Goal: Task Accomplishment & Management: Manage account settings

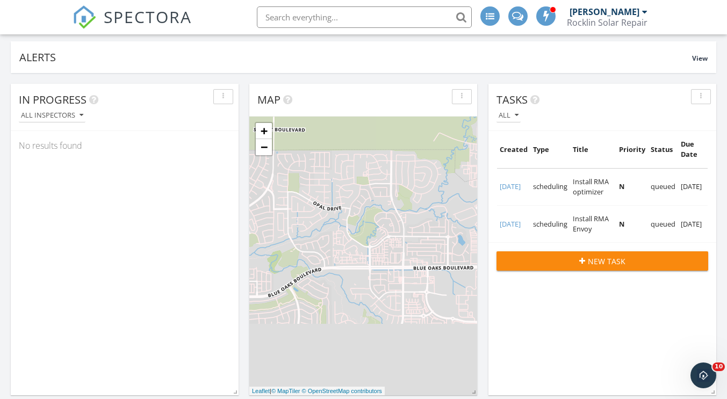
scroll to position [108, 0]
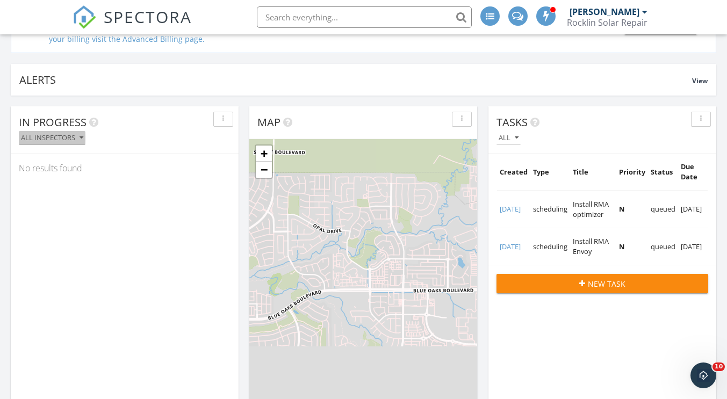
click at [80, 139] on icon "button" at bounding box center [82, 138] width 4 height 8
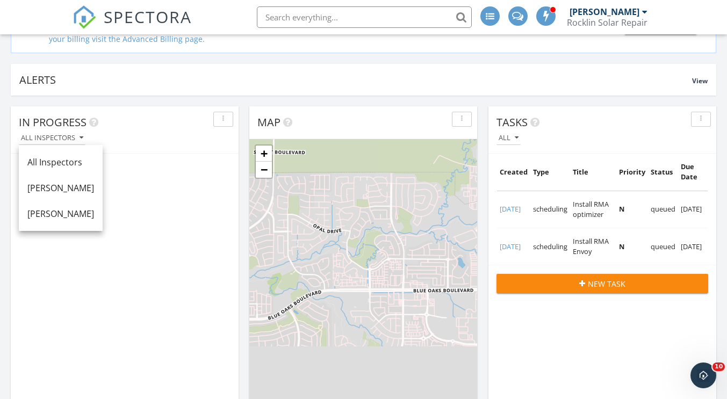
click at [228, 119] on div "button" at bounding box center [223, 120] width 10 height 8
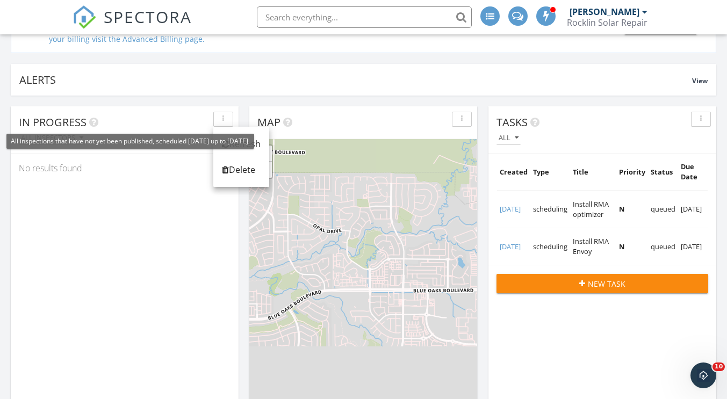
click at [92, 124] on icon at bounding box center [93, 122] width 9 height 11
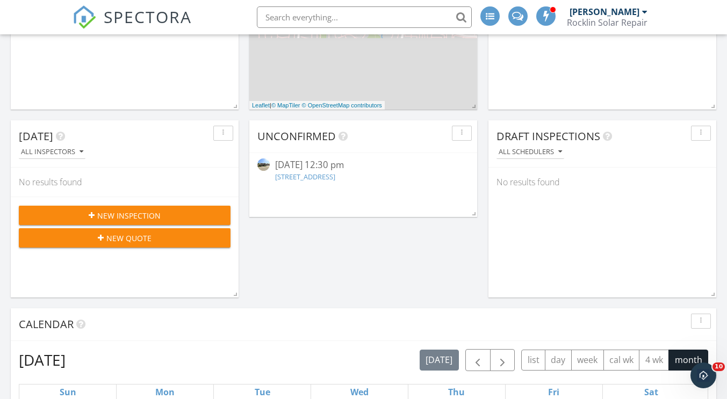
scroll to position [430, 0]
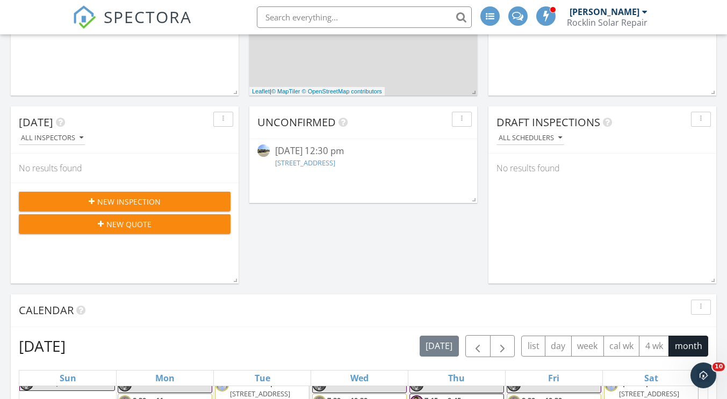
click at [333, 154] on div "10/07/25 12:30 pm" at bounding box center [363, 151] width 176 height 13
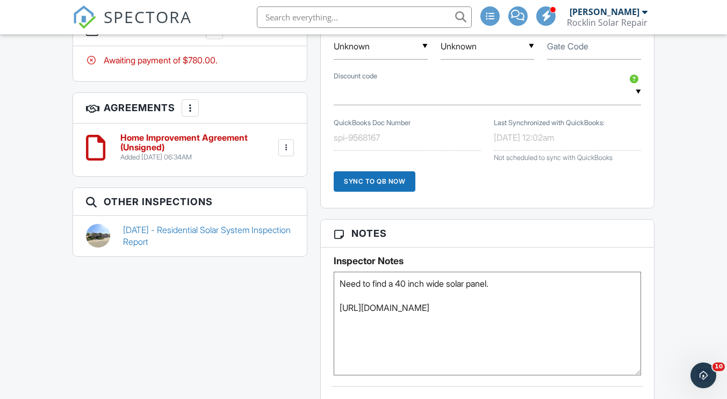
drag, startPoint x: 640, startPoint y: 324, endPoint x: 643, endPoint y: 374, distance: 50.6
click at [641, 376] on textarea "Need to find a 40 inch wide solar panel. [URL][DOMAIN_NAME]" at bounding box center [487, 324] width 307 height 104
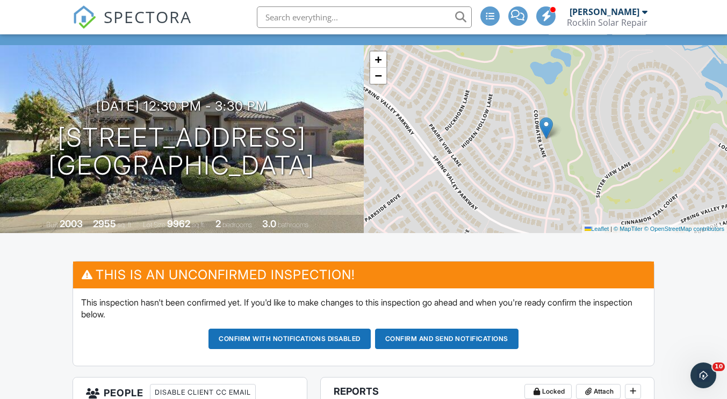
scroll to position [54, 0]
click at [319, 19] on input "text" at bounding box center [364, 17] width 215 height 22
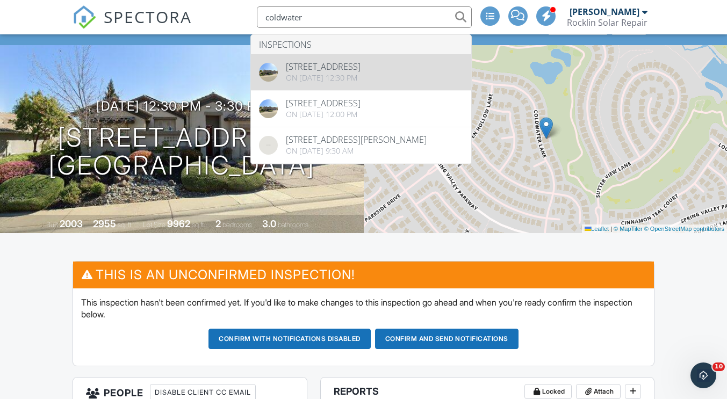
type input "coldwater"
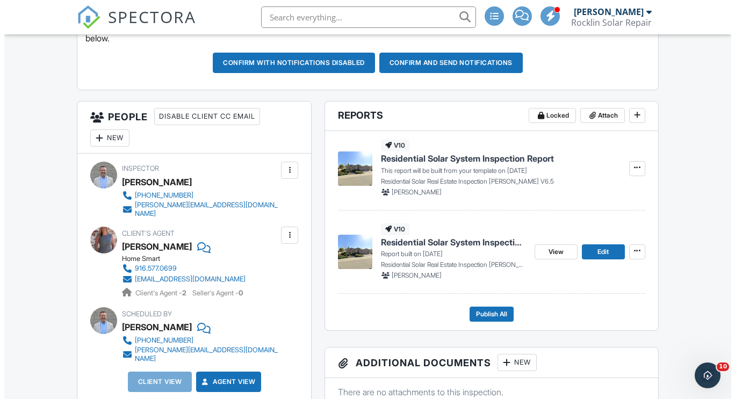
scroll to position [330, 0]
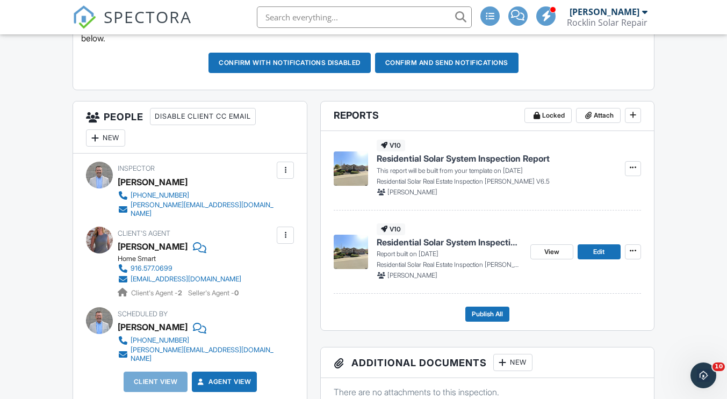
click at [111, 138] on div "New" at bounding box center [105, 138] width 39 height 17
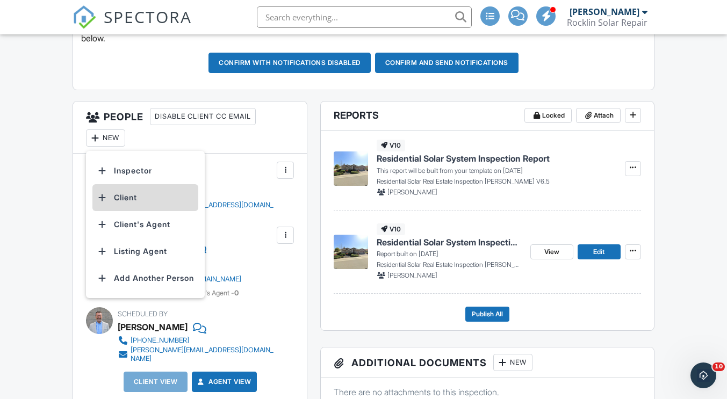
click at [127, 198] on li "Client" at bounding box center [145, 197] width 106 height 27
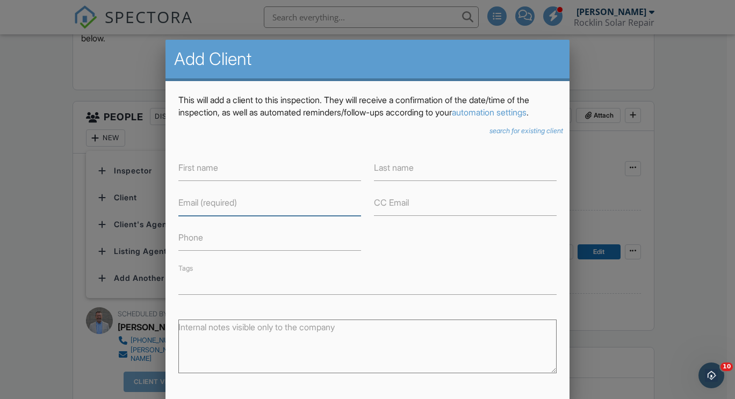
drag, startPoint x: 212, startPoint y: 216, endPoint x: 195, endPoint y: 227, distance: 20.3
click at [195, 216] on input "Email (required)" at bounding box center [269, 203] width 183 height 26
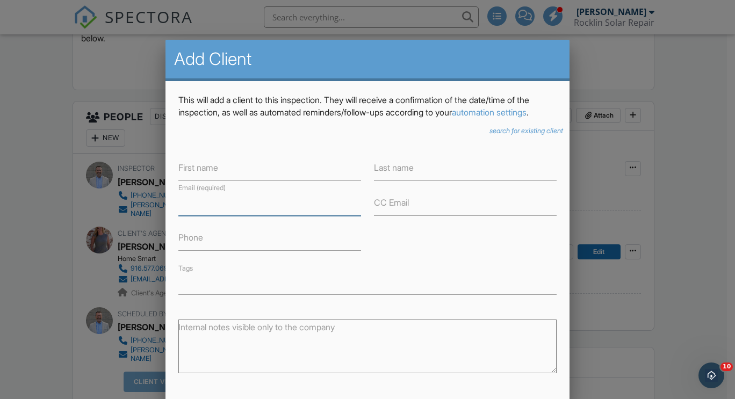
paste input "mfratessa4@icloud.com"
type input "mfratessa4@icloud.com"
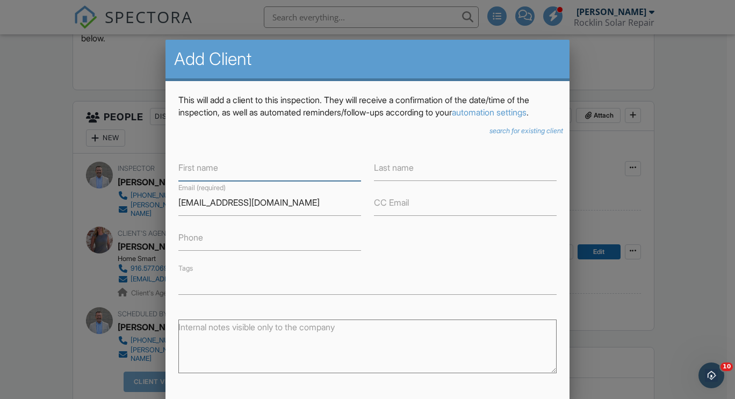
click at [237, 178] on input "First name" at bounding box center [269, 168] width 183 height 26
paste input "[PERSON_NAME]"
type input "[PERSON_NAME]"
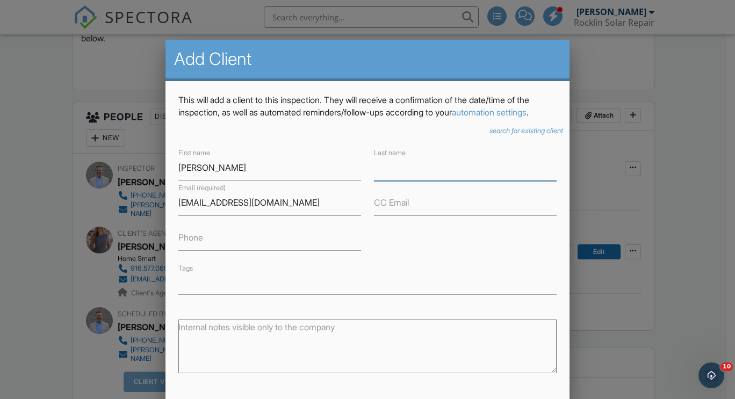
click at [440, 181] on input "Last name" at bounding box center [465, 168] width 183 height 26
paste input "[PERSON_NAME]"
click at [409, 181] on input "[PERSON_NAME]" at bounding box center [465, 168] width 183 height 26
type input "Fratessa"
click at [254, 181] on input "[PERSON_NAME]" at bounding box center [269, 168] width 183 height 26
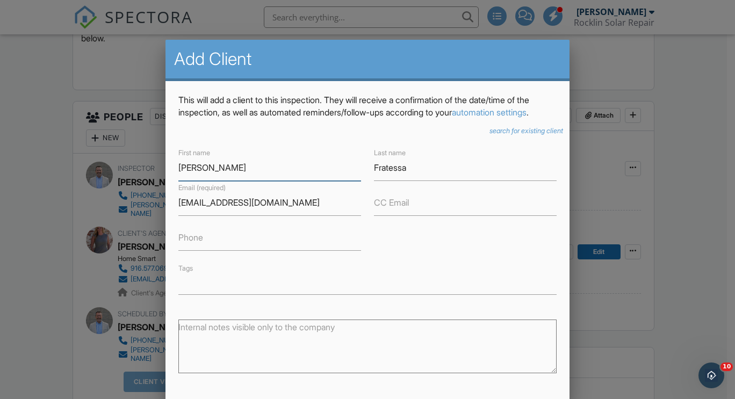
type input "[PERSON_NAME]"
drag, startPoint x: 238, startPoint y: 250, endPoint x: 248, endPoint y: 234, distance: 18.8
click at [238, 250] on input "Phone" at bounding box center [269, 238] width 183 height 26
click at [202, 251] on input "Phone" at bounding box center [269, 238] width 183 height 26
paste input "[PHONE_NUMBER]"
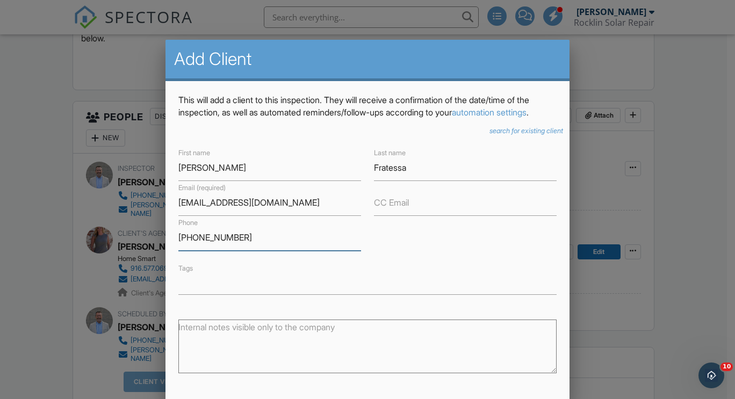
click at [273, 251] on input "[PHONE_NUMBER]" at bounding box center [269, 238] width 183 height 26
type input "[PHONE_NUMBER]"
click at [396, 209] on label "CC Email" at bounding box center [391, 203] width 35 height 12
click at [396, 216] on input "CC Email" at bounding box center [465, 203] width 183 height 26
click at [310, 135] on div "search for existing client" at bounding box center [367, 131] width 391 height 9
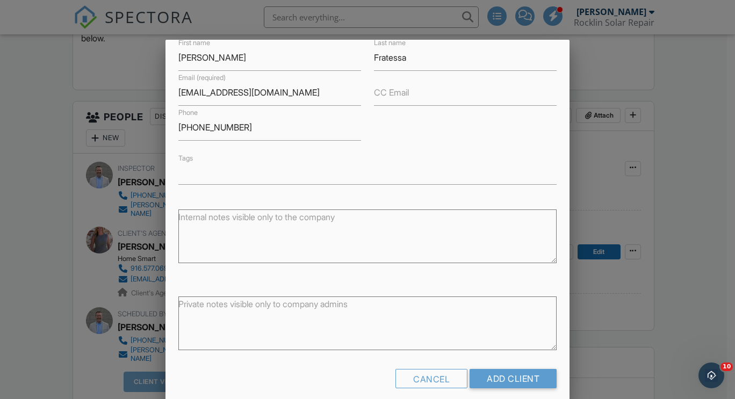
scroll to position [130, 0]
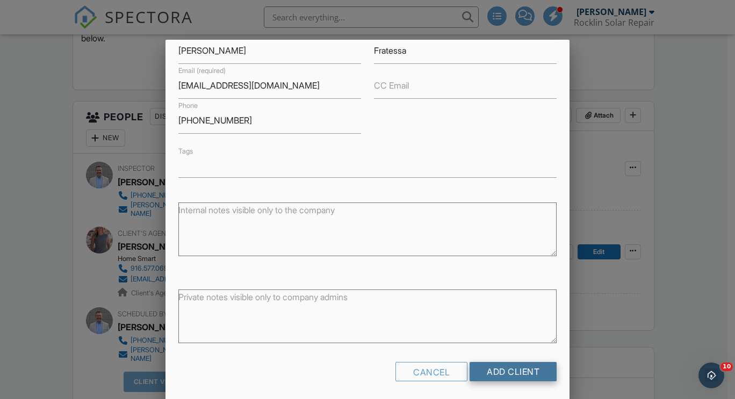
click at [508, 369] on input "Add Client" at bounding box center [513, 371] width 87 height 19
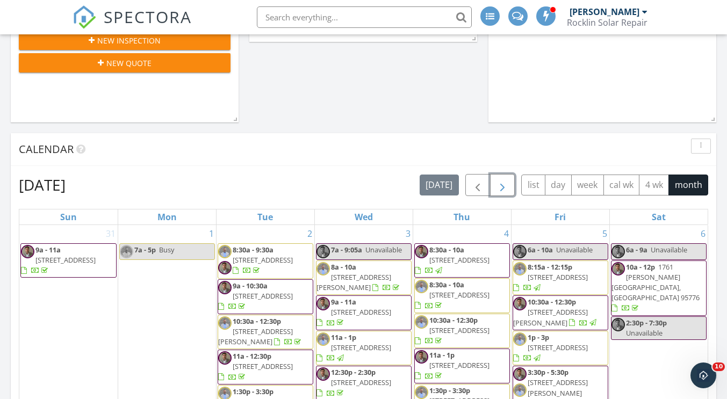
click at [504, 182] on span "button" at bounding box center [502, 185] width 13 height 13
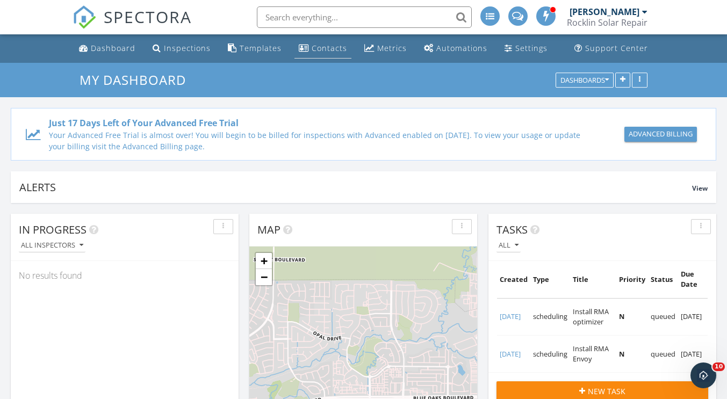
click at [321, 49] on div "Contacts" at bounding box center [329, 48] width 35 height 10
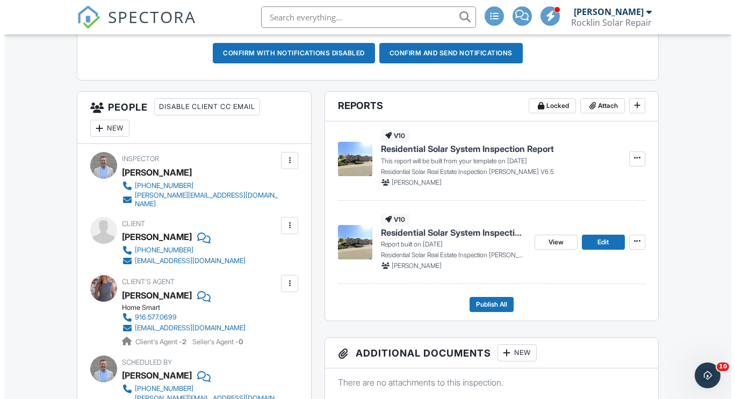
scroll to position [323, 0]
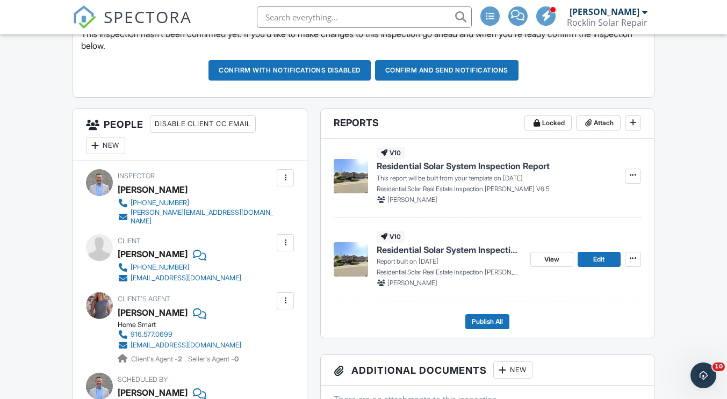
click at [106, 149] on div "New" at bounding box center [105, 145] width 39 height 17
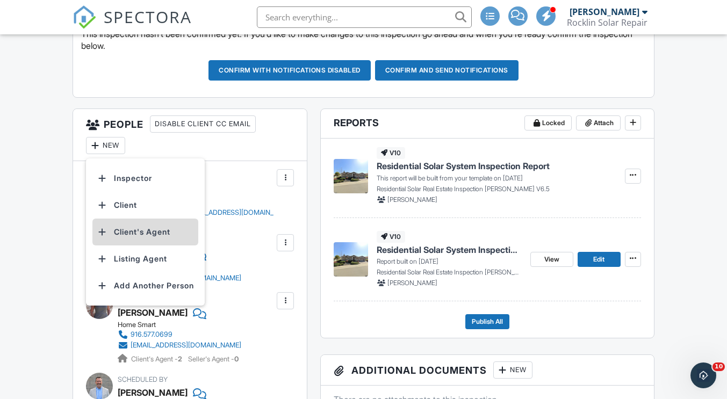
click at [149, 232] on li "Client's Agent" at bounding box center [145, 232] width 106 height 27
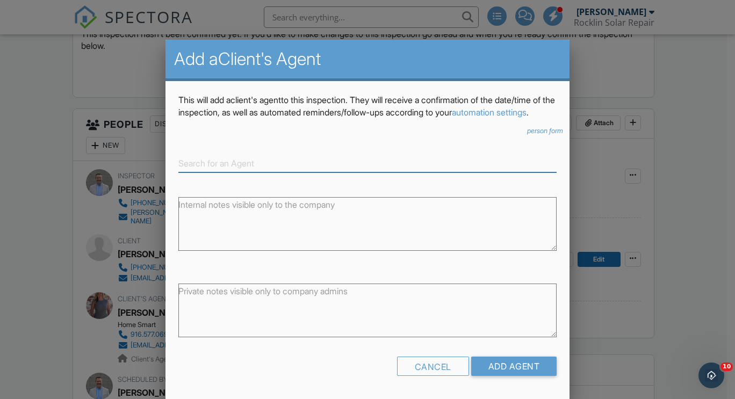
click at [232, 169] on input at bounding box center [367, 164] width 378 height 18
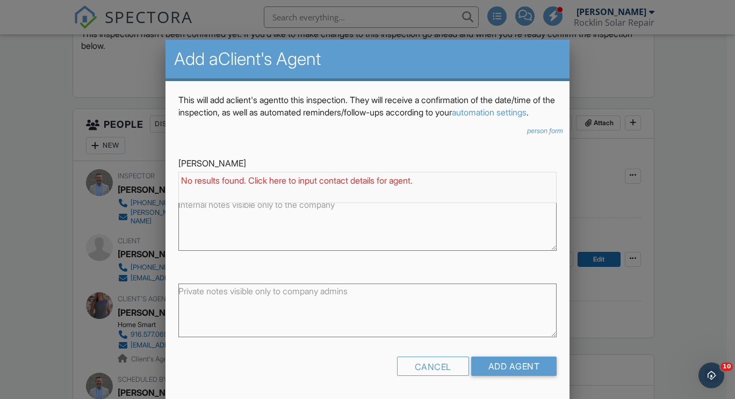
type input "J"
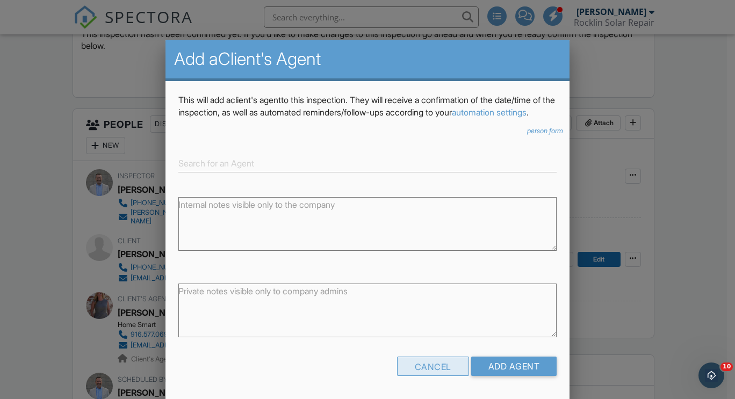
click at [432, 376] on div "Cancel" at bounding box center [433, 366] width 72 height 19
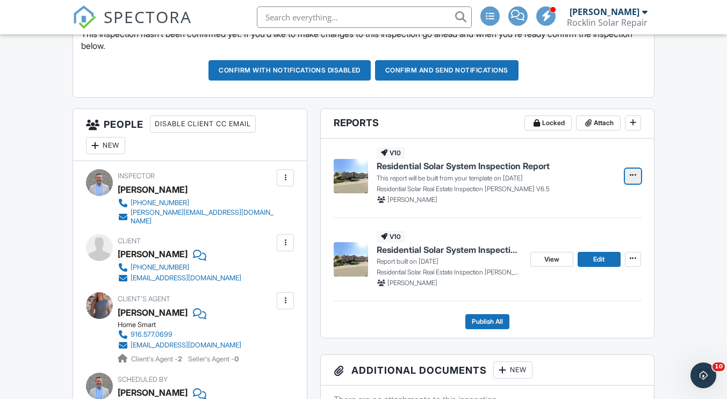
click at [637, 171] on span at bounding box center [633, 175] width 11 height 11
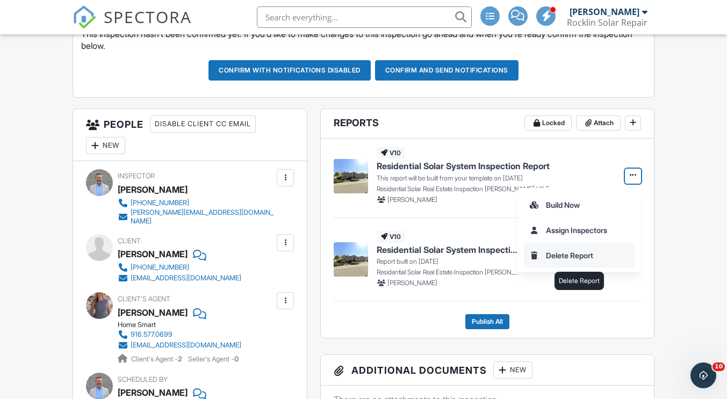
click at [583, 253] on input "Delete Report" at bounding box center [580, 256] width 110 height 24
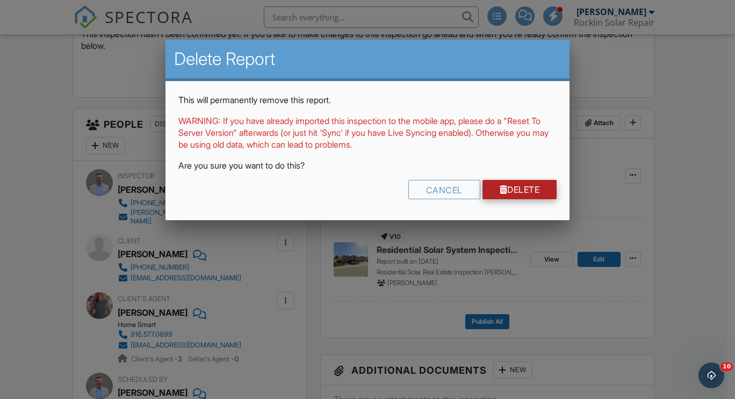
click at [513, 187] on link "Delete" at bounding box center [520, 189] width 75 height 19
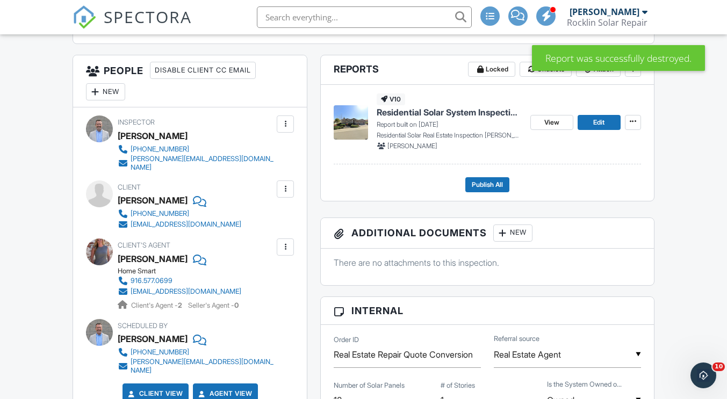
click at [108, 92] on div "New" at bounding box center [105, 91] width 39 height 17
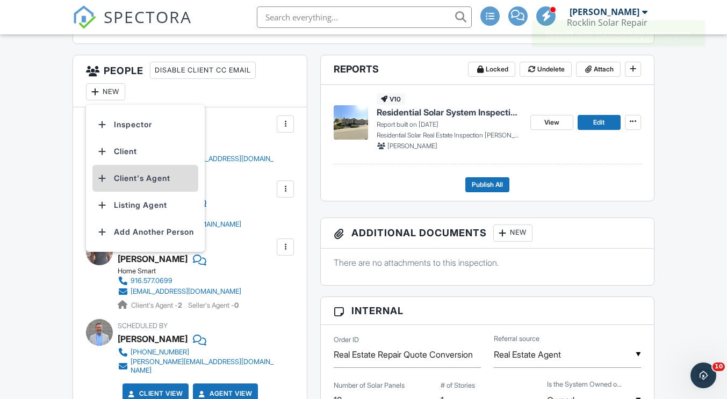
click at [134, 177] on li "Client's Agent" at bounding box center [145, 178] width 106 height 27
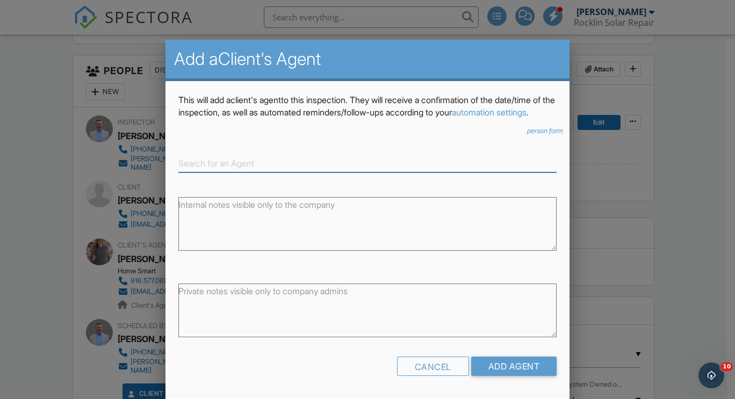
click at [264, 173] on input at bounding box center [367, 164] width 378 height 18
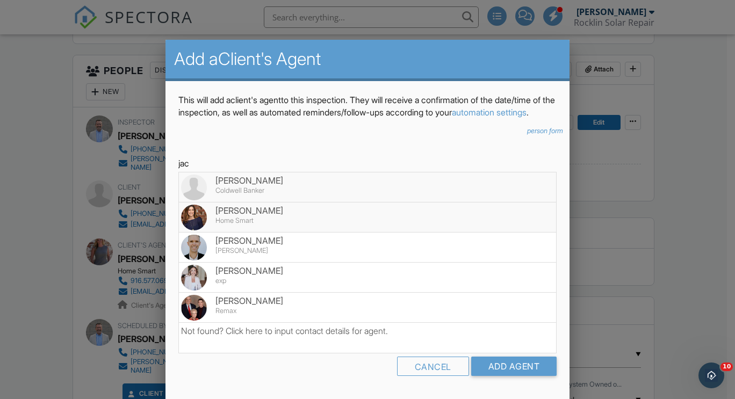
click at [264, 217] on div "Jaclyn Kennedy" at bounding box center [367, 211] width 373 height 12
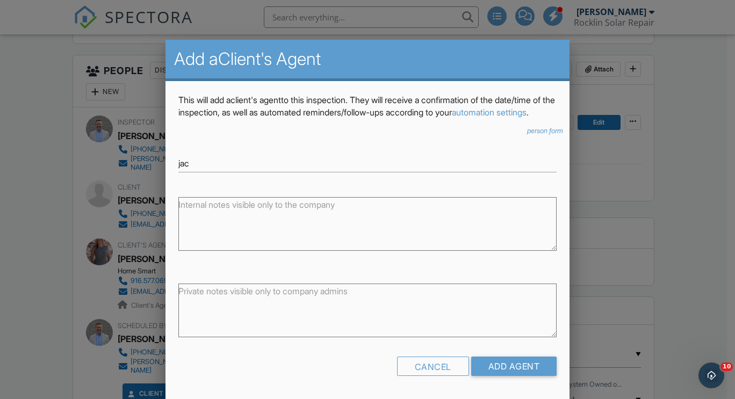
type input "Jaclyn Kennedy"
click at [500, 376] on input "Add Agent" at bounding box center [514, 366] width 86 height 19
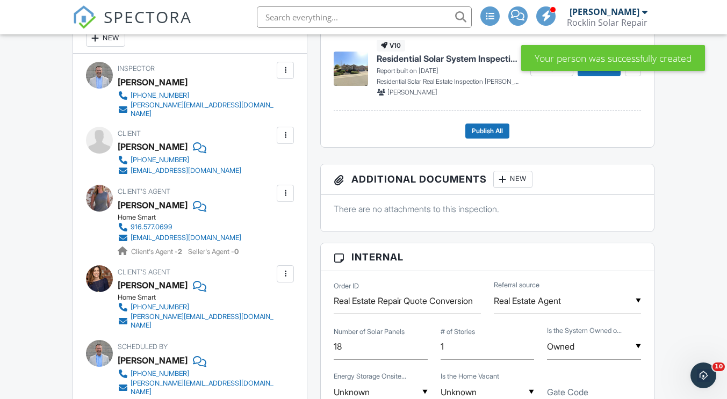
click at [285, 189] on div at bounding box center [285, 193] width 11 height 11
click at [266, 244] on li "Remove" at bounding box center [260, 253] width 55 height 27
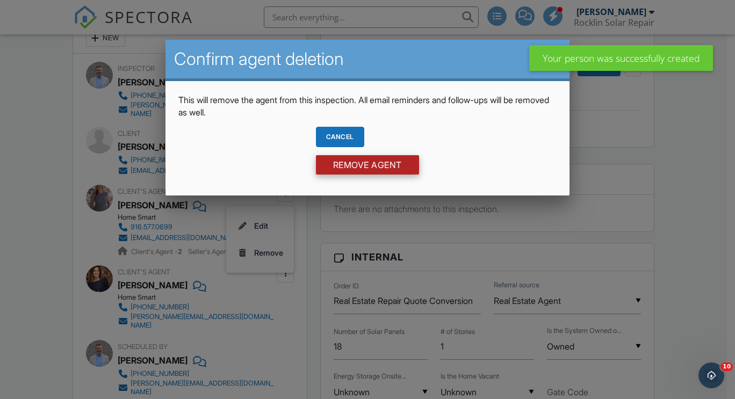
click at [349, 163] on input "Remove Agent" at bounding box center [367, 164] width 103 height 19
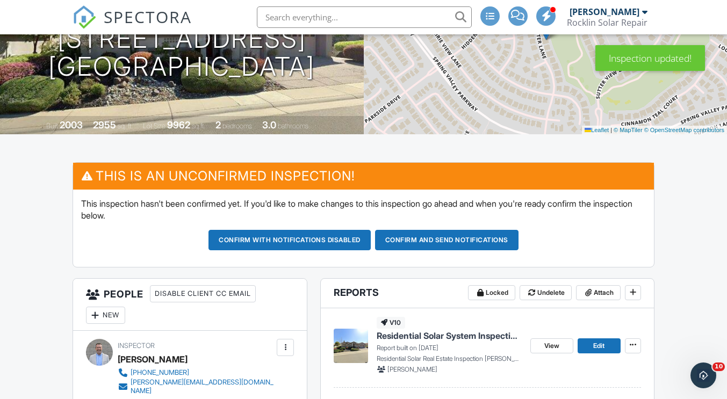
scroll to position [108, 0]
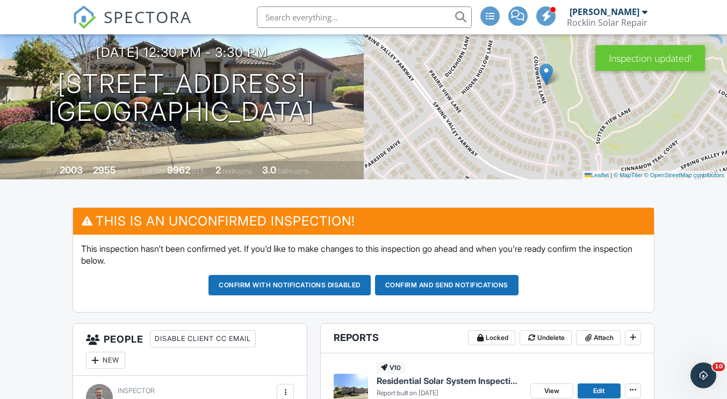
click at [451, 284] on button "Confirm and send notifications" at bounding box center [447, 285] width 144 height 20
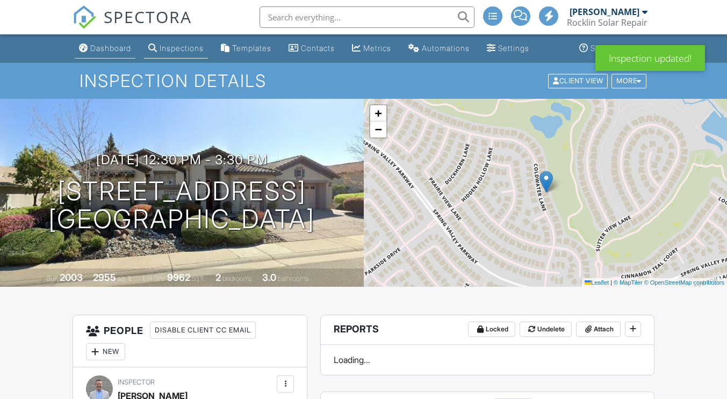
click at [113, 46] on div "Dashboard" at bounding box center [110, 48] width 41 height 9
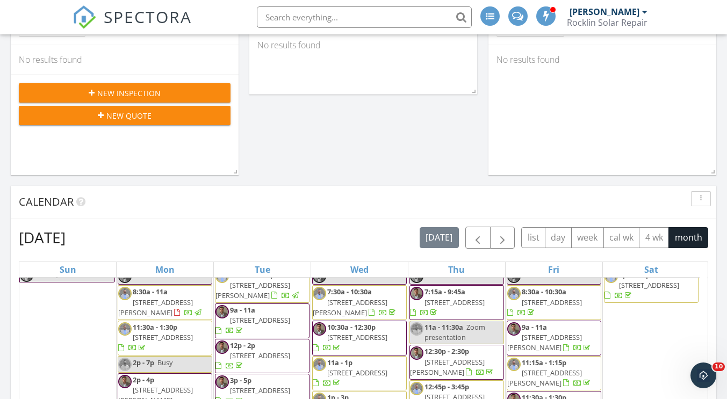
scroll to position [538, 0]
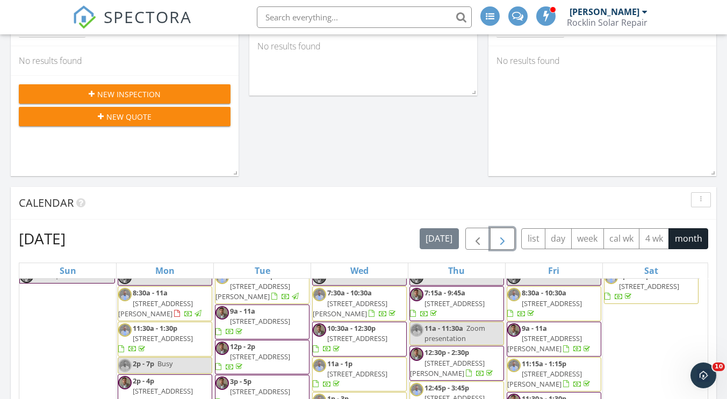
click at [504, 240] on span "button" at bounding box center [502, 239] width 13 height 13
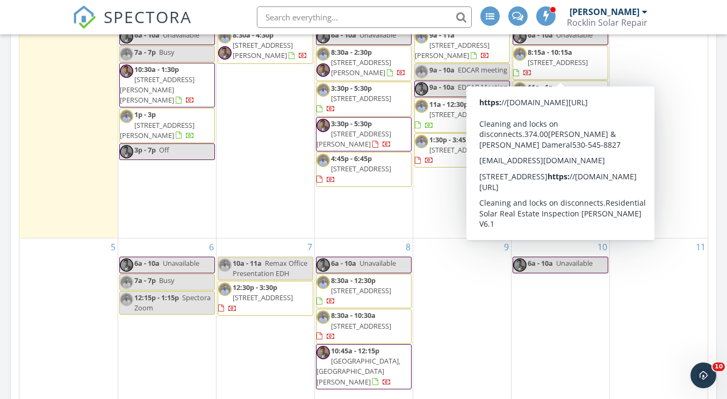
scroll to position [860, 0]
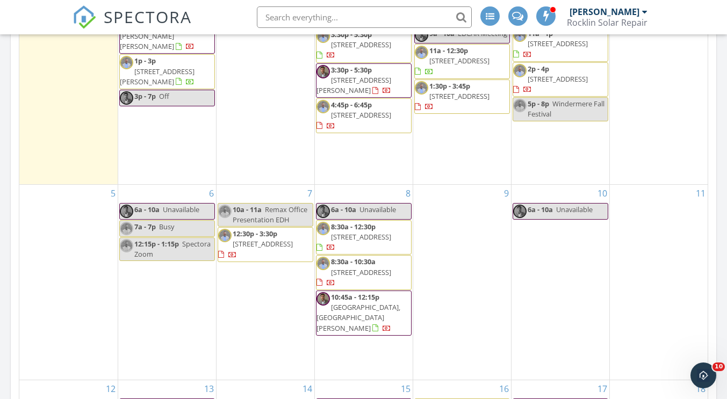
click at [277, 244] on span "12:30p - 3:30p [STREET_ADDRESS]" at bounding box center [265, 245] width 95 height 32
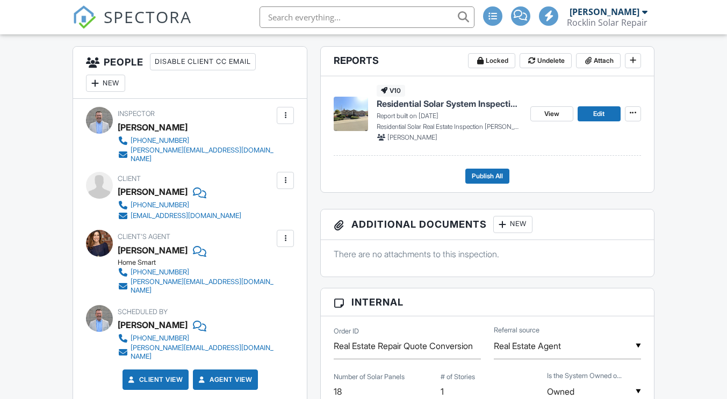
click at [288, 233] on div at bounding box center [285, 238] width 11 height 11
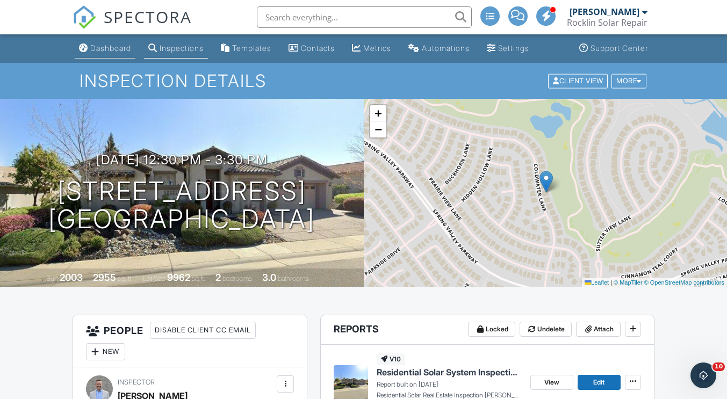
click at [109, 54] on link "Dashboard" at bounding box center [105, 49] width 61 height 20
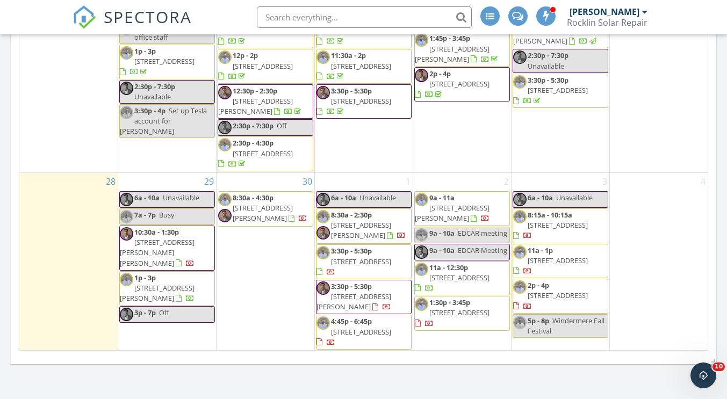
scroll to position [1183, 0]
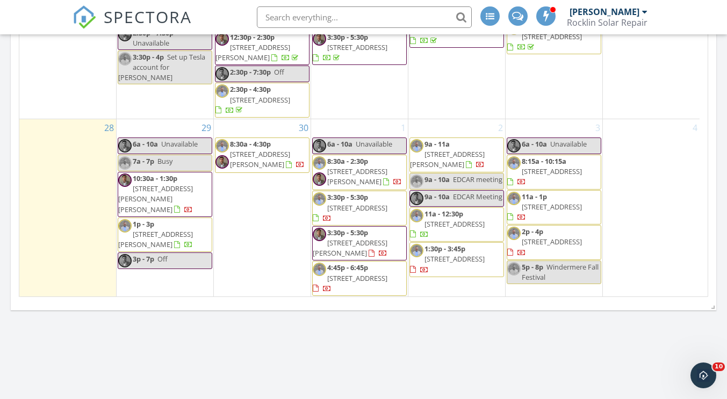
click at [354, 210] on span "3057 Mission Canyon Dr, El Dorado Hills 95762" at bounding box center [357, 208] width 60 height 10
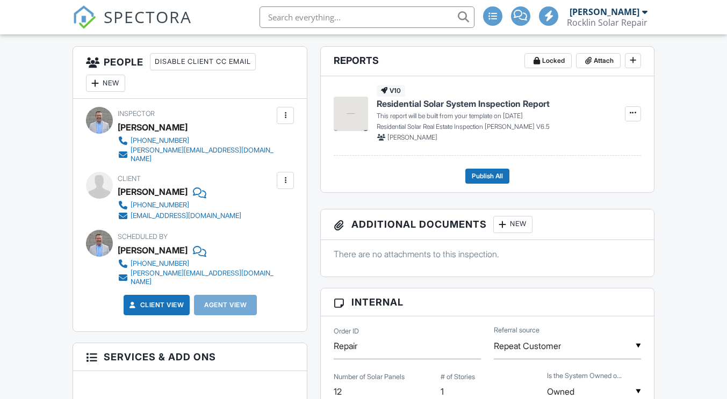
click at [514, 226] on div "New" at bounding box center [513, 224] width 39 height 17
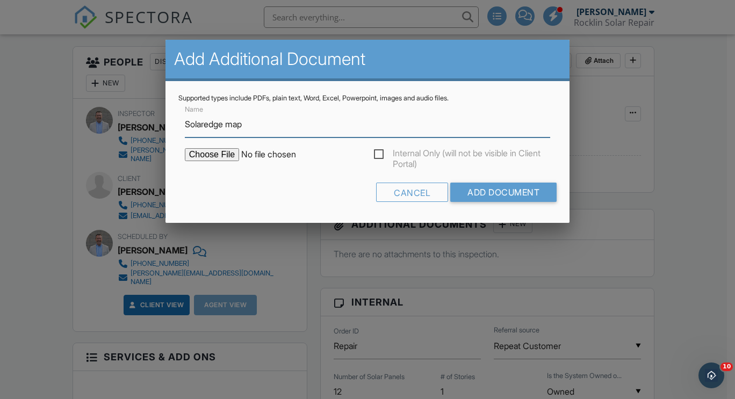
type input "Solaredge map"
click at [216, 156] on input "file" at bounding box center [276, 154] width 183 height 13
click at [412, 188] on div "Cancel" at bounding box center [412, 192] width 72 height 19
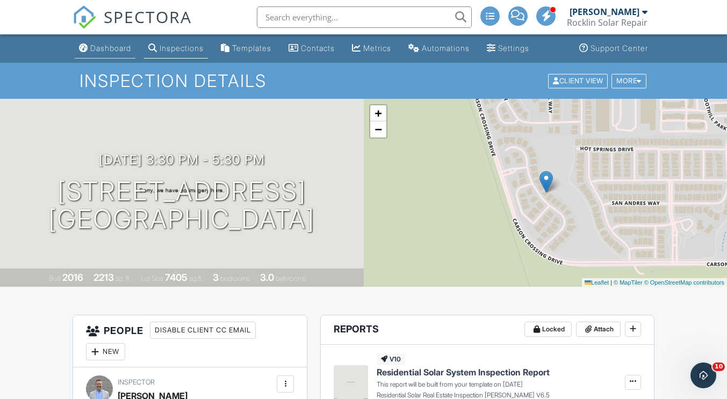
click at [107, 48] on div "Dashboard" at bounding box center [110, 48] width 41 height 9
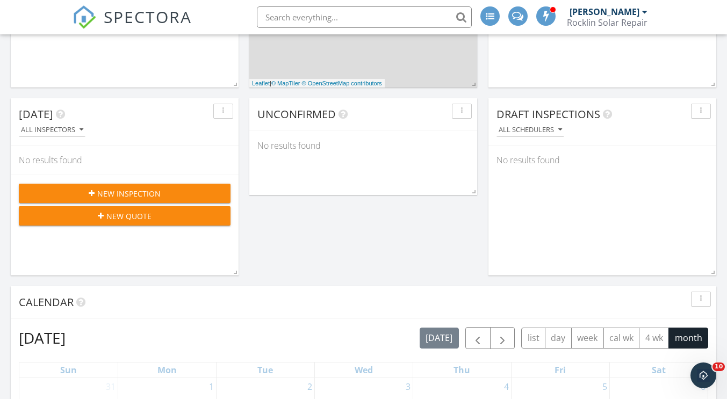
scroll to position [645, 0]
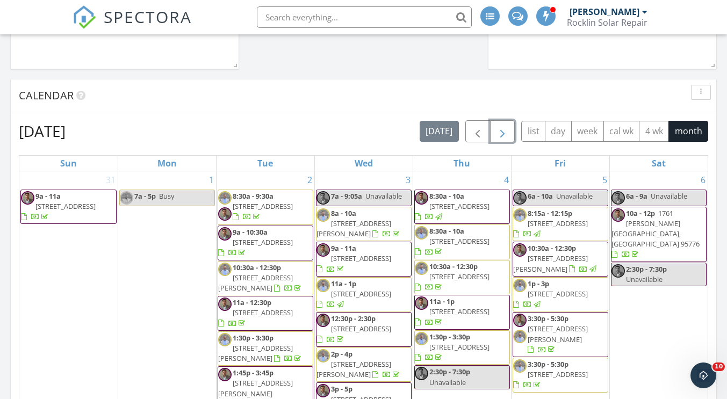
click at [506, 124] on button "button" at bounding box center [502, 131] width 25 height 22
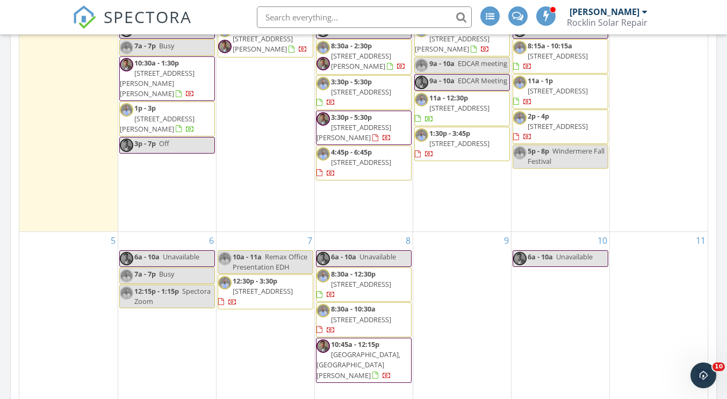
scroll to position [806, 0]
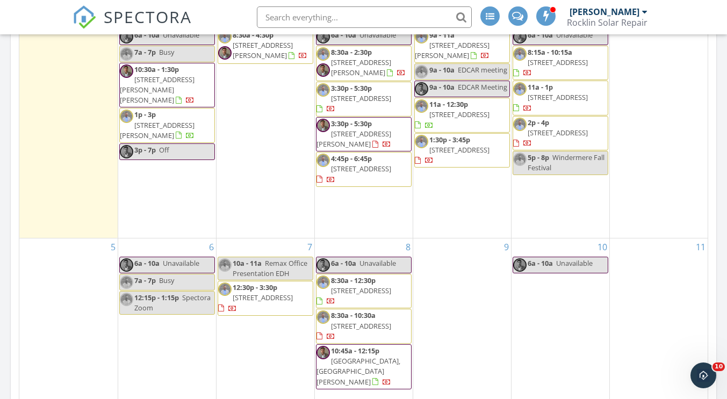
click at [389, 173] on span "5011 Hollister Loop, El Dorado Hills 95762" at bounding box center [361, 169] width 60 height 10
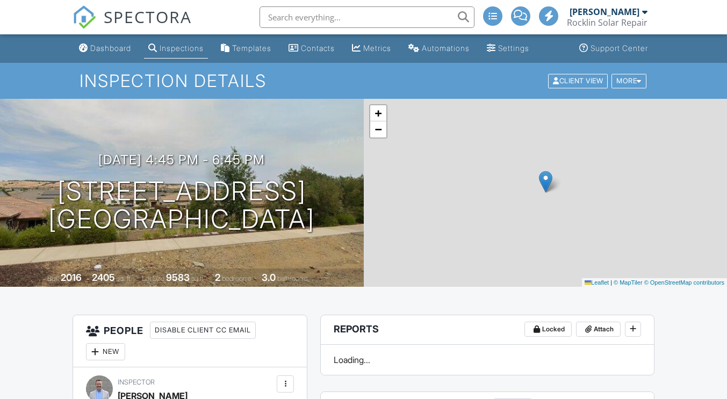
scroll to position [323, 0]
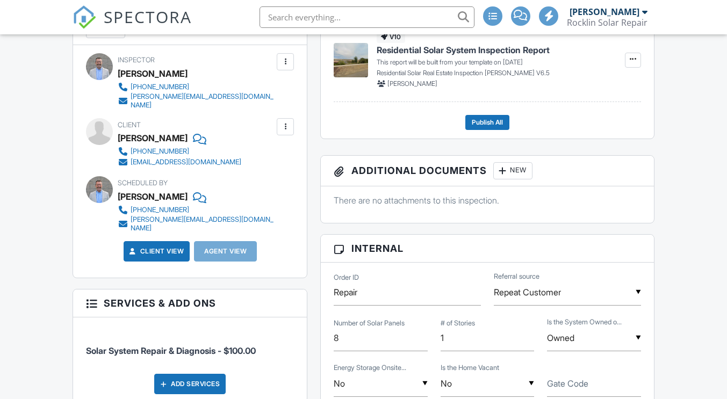
click at [511, 176] on div "New" at bounding box center [513, 170] width 39 height 17
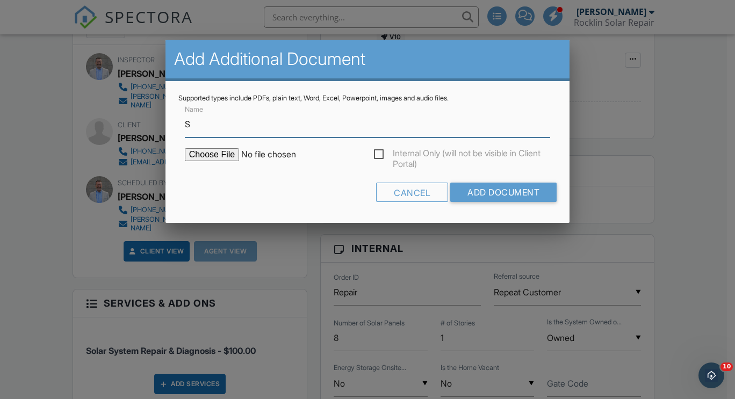
scroll to position [0, 0]
type input "Solaredge map"
click at [216, 154] on input "file" at bounding box center [276, 154] width 183 height 13
type input "C:\fakepath\Kirby Ehler Solaredge map.png"
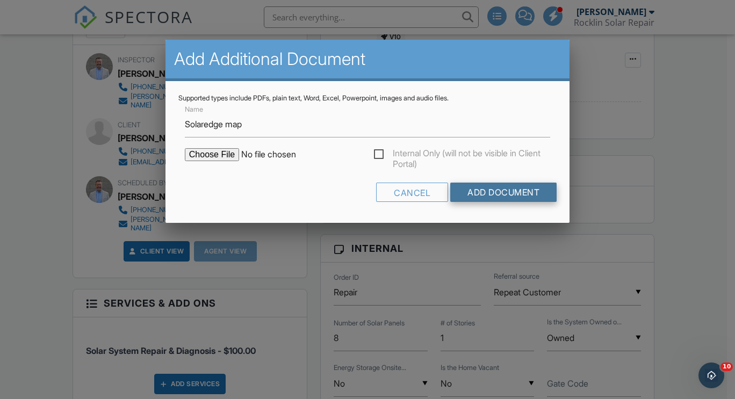
click at [488, 194] on input "Add Document" at bounding box center [504, 192] width 106 height 19
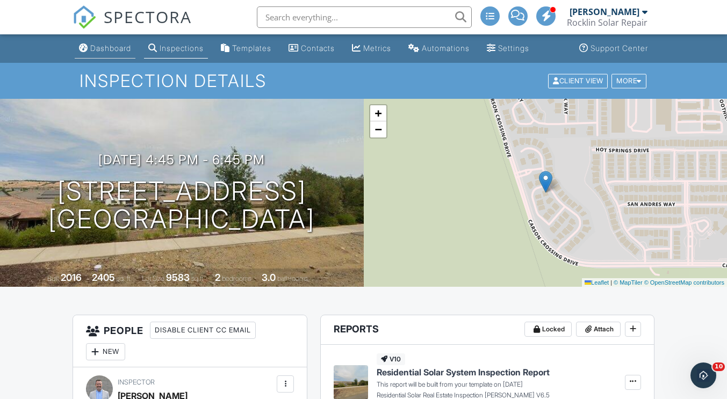
click at [112, 48] on div "Dashboard" at bounding box center [110, 48] width 41 height 9
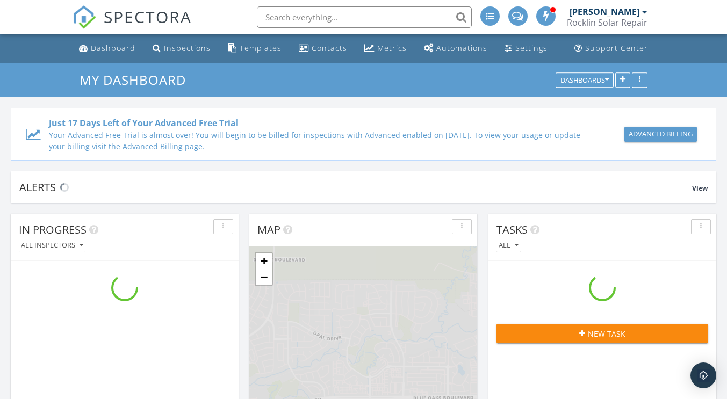
scroll to position [1425, 744]
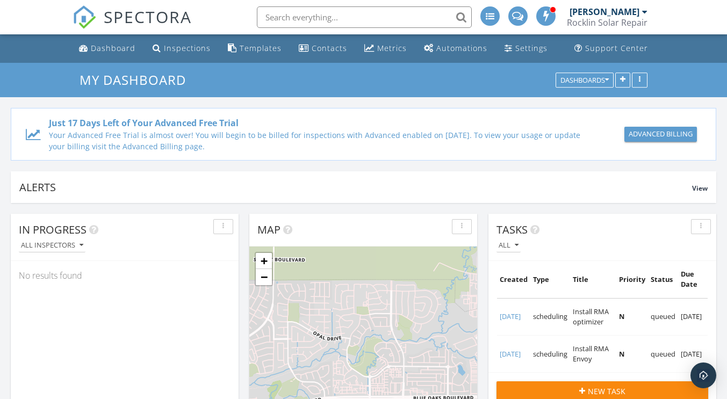
click at [324, 18] on input "text" at bounding box center [364, 17] width 215 height 22
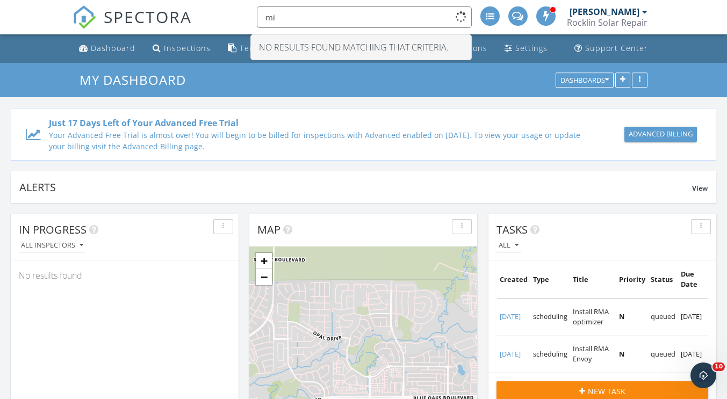
type input "m"
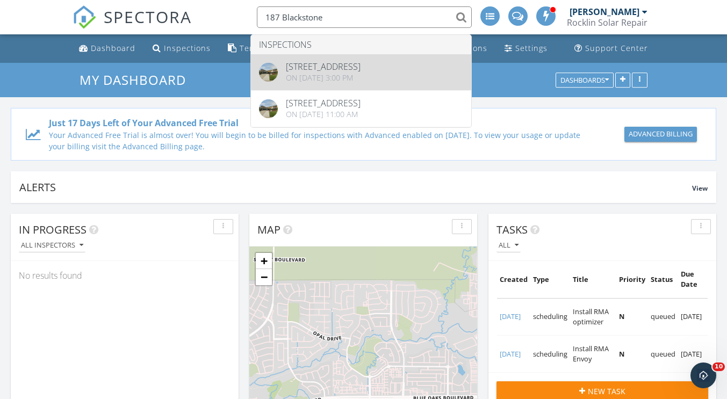
type input "187 Blackstone"
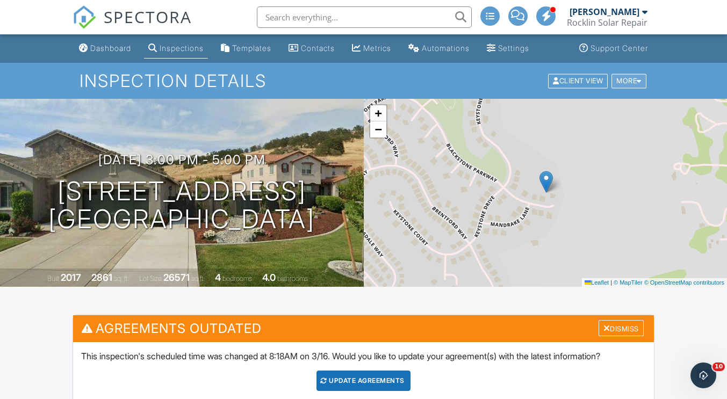
click at [638, 77] on div at bounding box center [639, 80] width 5 height 7
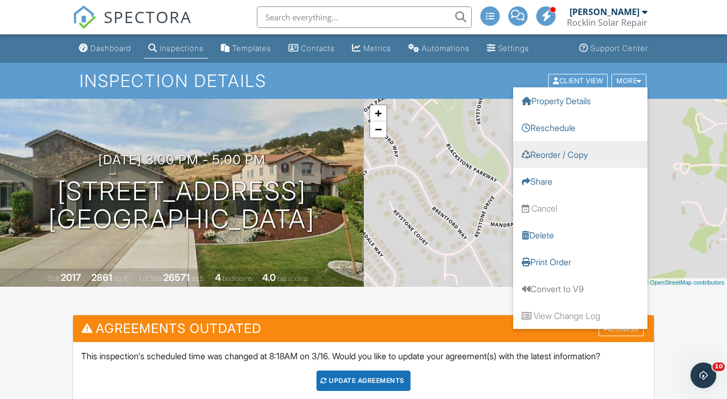
click at [582, 154] on link "Reorder / Copy" at bounding box center [580, 154] width 134 height 27
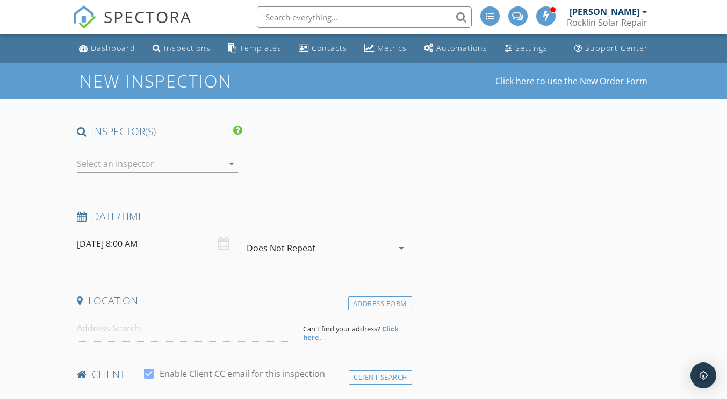
type input "[PERSON_NAME]"
type input "[EMAIL_ADDRESS][DOMAIN_NAME]"
type input "[PHONE_NUMBER]"
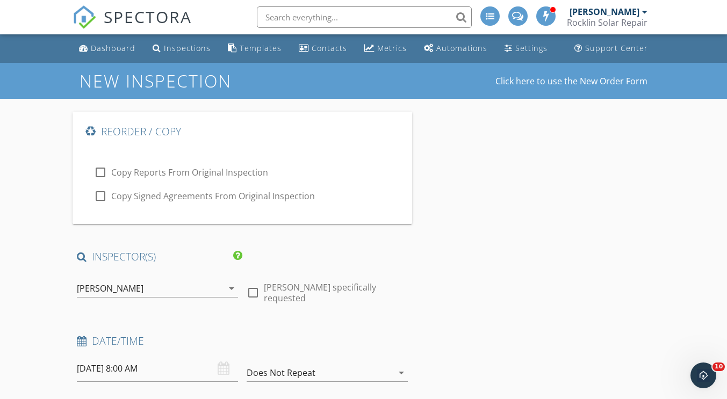
type input "25"
type input "1"
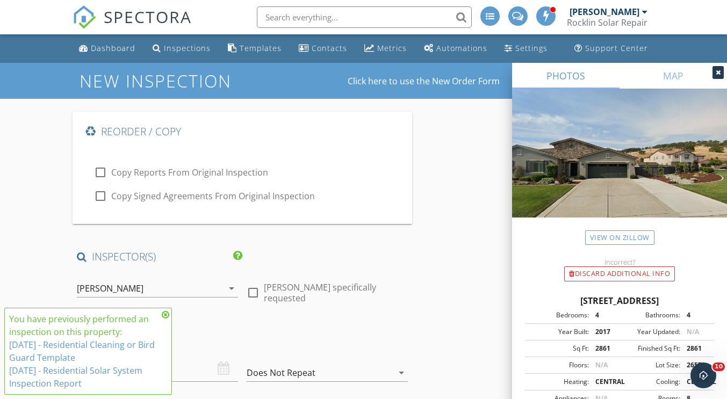
click at [166, 313] on icon at bounding box center [166, 315] width 8 height 9
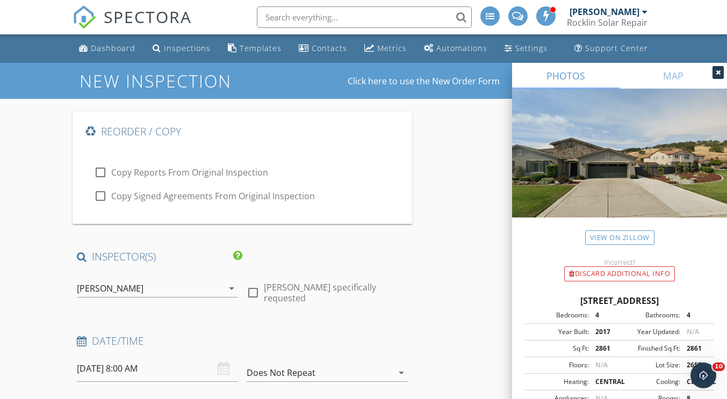
click at [718, 70] on icon at bounding box center [718, 72] width 5 height 6
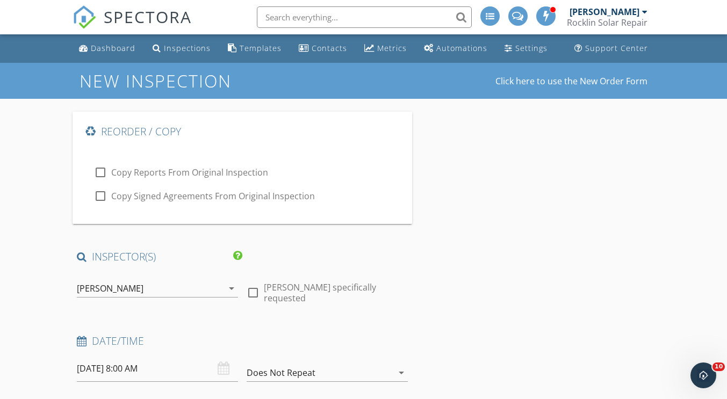
click at [345, 16] on input "text" at bounding box center [364, 17] width 215 height 22
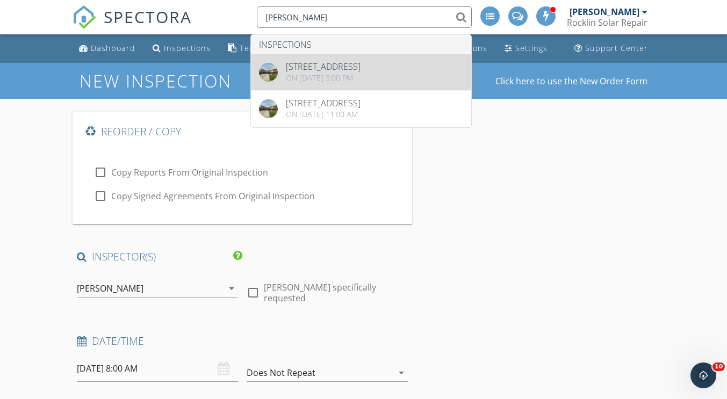
type input "[PERSON_NAME]"
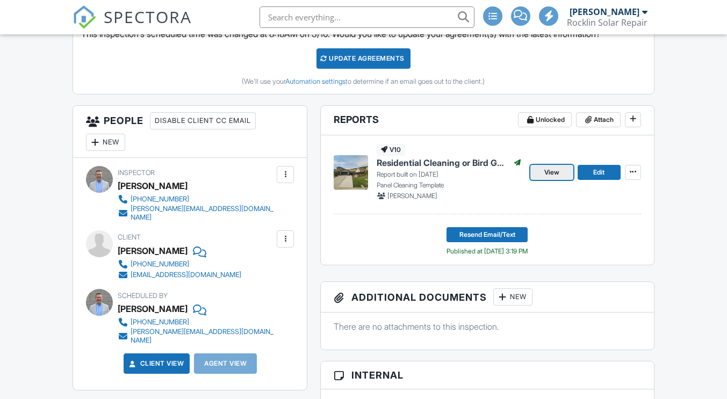
click at [555, 173] on span "View" at bounding box center [552, 172] width 15 height 11
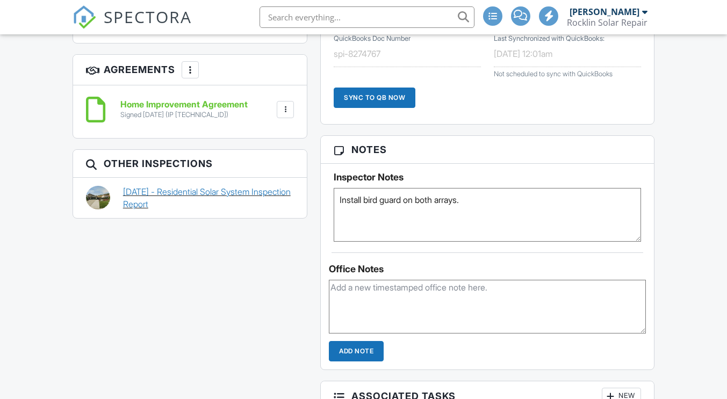
click at [182, 186] on link "11/07/2024 - Residential Solar System Inspection Report" at bounding box center [208, 198] width 171 height 24
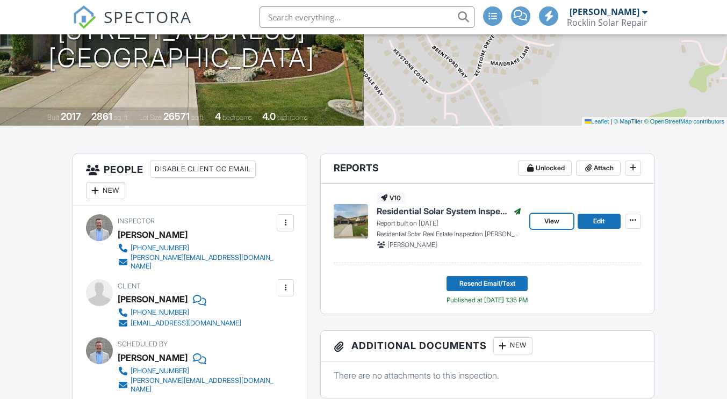
scroll to position [161, 0]
click at [553, 222] on span "View" at bounding box center [552, 221] width 15 height 11
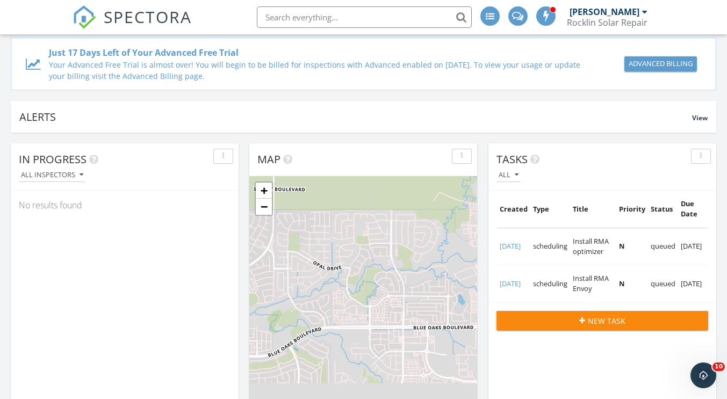
scroll to position [215, 0]
